Goal: Use online tool/utility: Utilize a website feature to perform a specific function

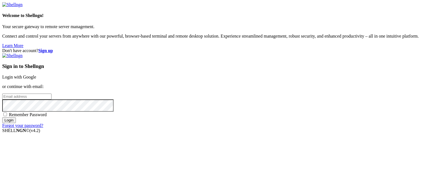
click at [36, 75] on link "Login with Google" at bounding box center [19, 77] width 34 height 5
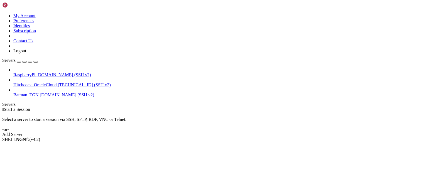
click at [43, 92] on span "[DOMAIN_NAME] (SSH v2)" at bounding box center [67, 94] width 55 height 5
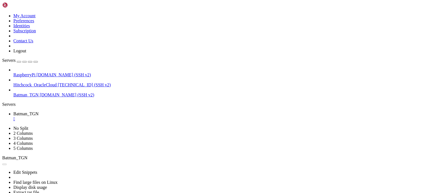
click at [107, 116] on div "" at bounding box center [215, 118] width 405 height 5
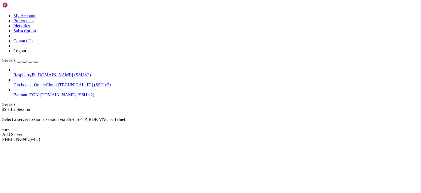
click at [53, 72] on span "[DOMAIN_NAME] (SSH v2)" at bounding box center [63, 74] width 55 height 5
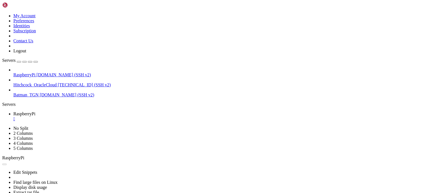
click at [106, 116] on div "" at bounding box center [215, 118] width 405 height 5
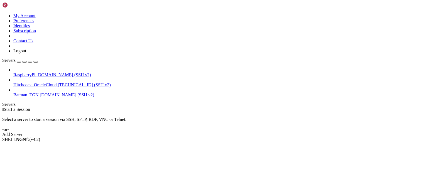
click at [189, 111] on div " Start a Session Select a server to start a session via SSH, SFTP, RDP, VNC or…" at bounding box center [210, 122] width 417 height 30
click at [402, 142] on div "SHELL NGN © (v 4.2 )" at bounding box center [210, 139] width 417 height 5
click at [216, 142] on div "SHELL NGN © (v 4.2 )" at bounding box center [210, 139] width 417 height 5
click at [58, 82] on span "[TECHNICAL_ID] (SSH v2)" at bounding box center [84, 84] width 53 height 5
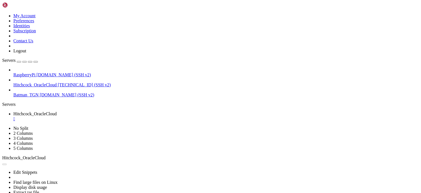
scroll to position [0, 0]
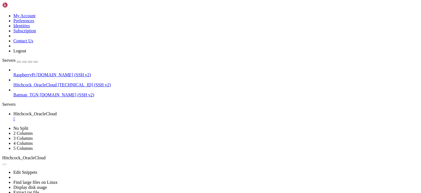
click at [118, 116] on div "" at bounding box center [215, 118] width 405 height 5
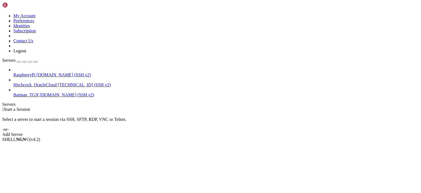
click at [146, 107] on div " Start a Session" at bounding box center [210, 109] width 417 height 5
click at [245, 107] on div " Start a Session Select a server to start a session via SSH, SFTP, RDP, VNC or…" at bounding box center [210, 122] width 417 height 30
drag, startPoint x: 319, startPoint y: 78, endPoint x: 386, endPoint y: 89, distance: 68.0
click at [322, 112] on div "Select a server to start a session via SSH, SFTP, RDP, VNC or Telnet. -or-" at bounding box center [210, 122] width 417 height 20
